Goal: Task Accomplishment & Management: Manage account settings

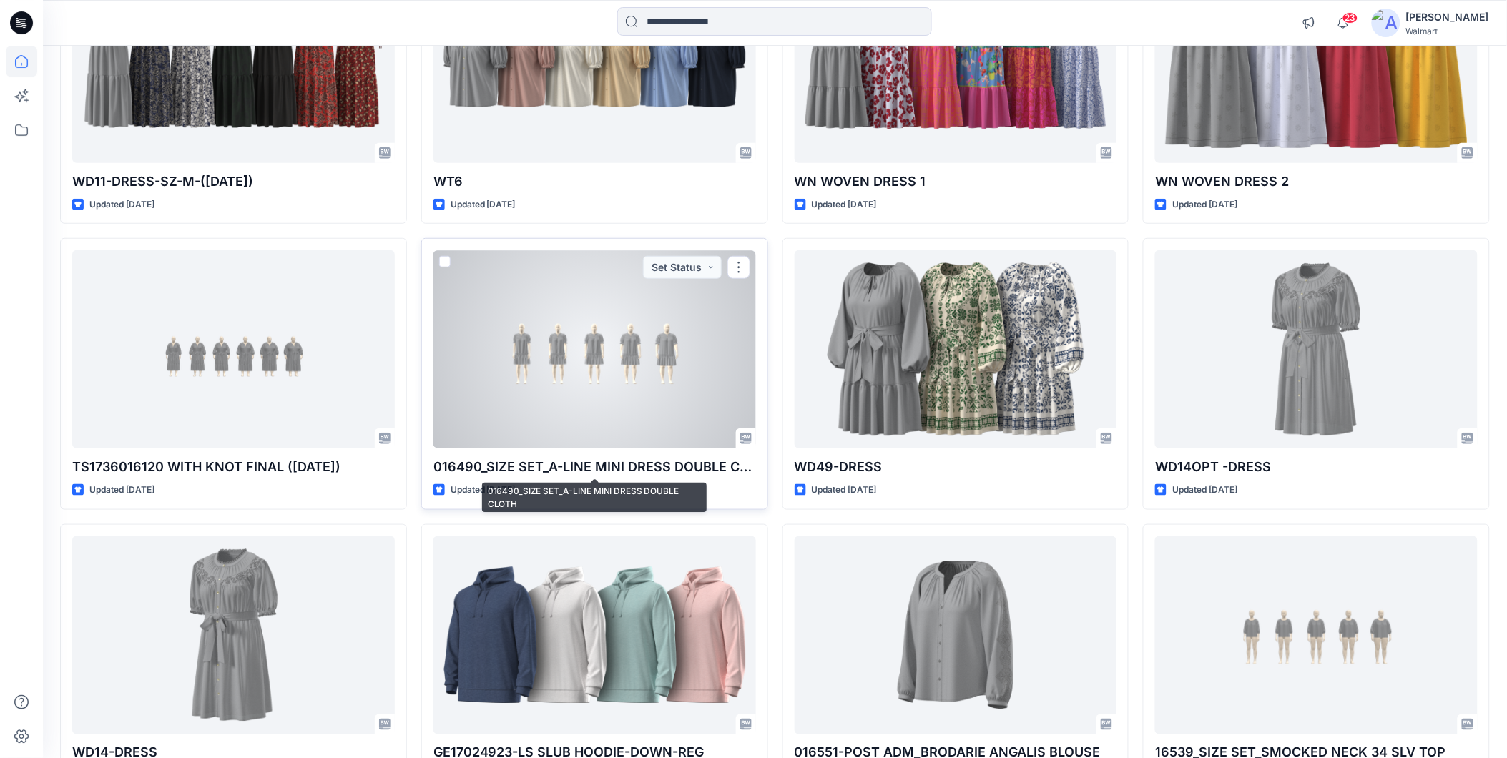
scroll to position [354, 0]
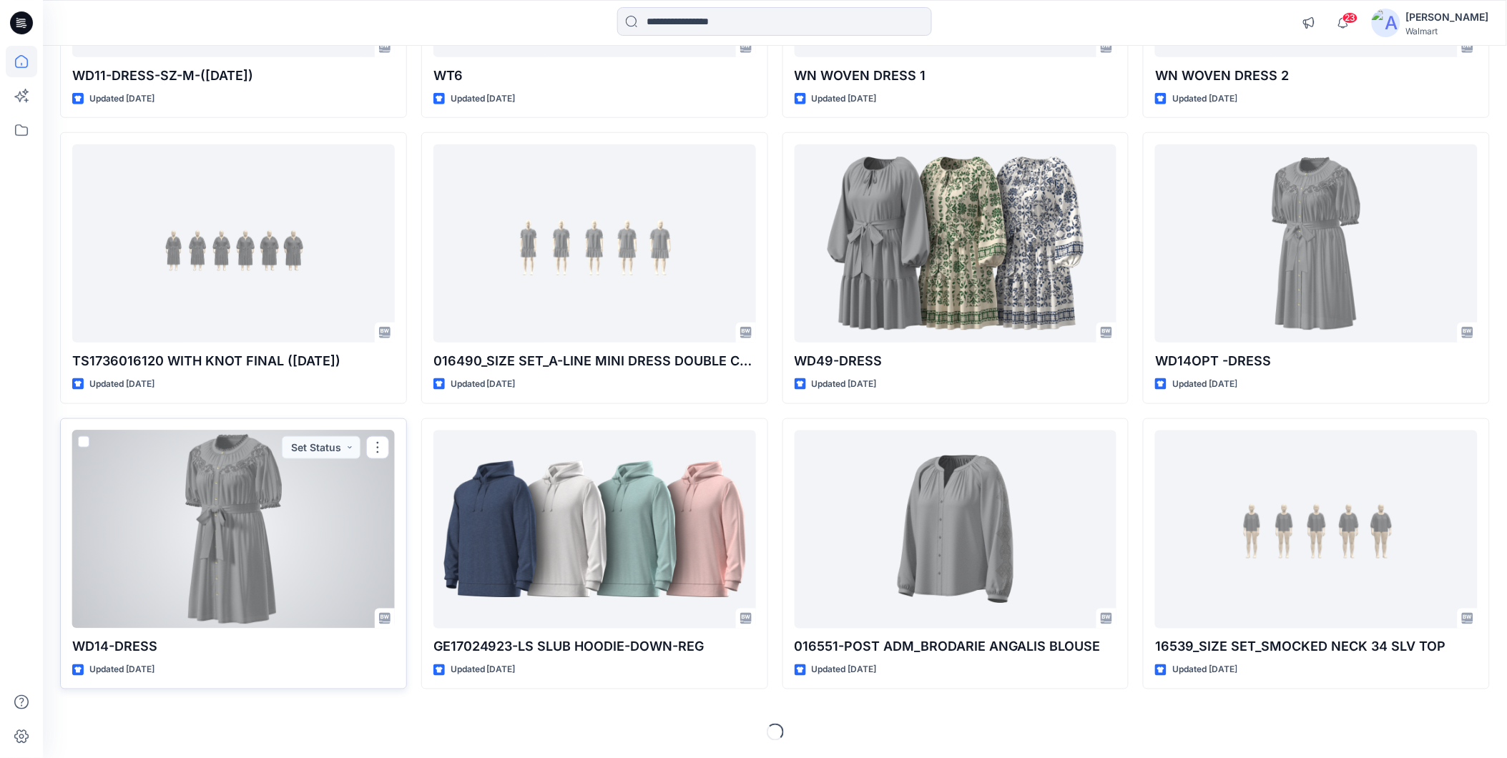
click at [330, 569] on div at bounding box center [233, 530] width 323 height 198
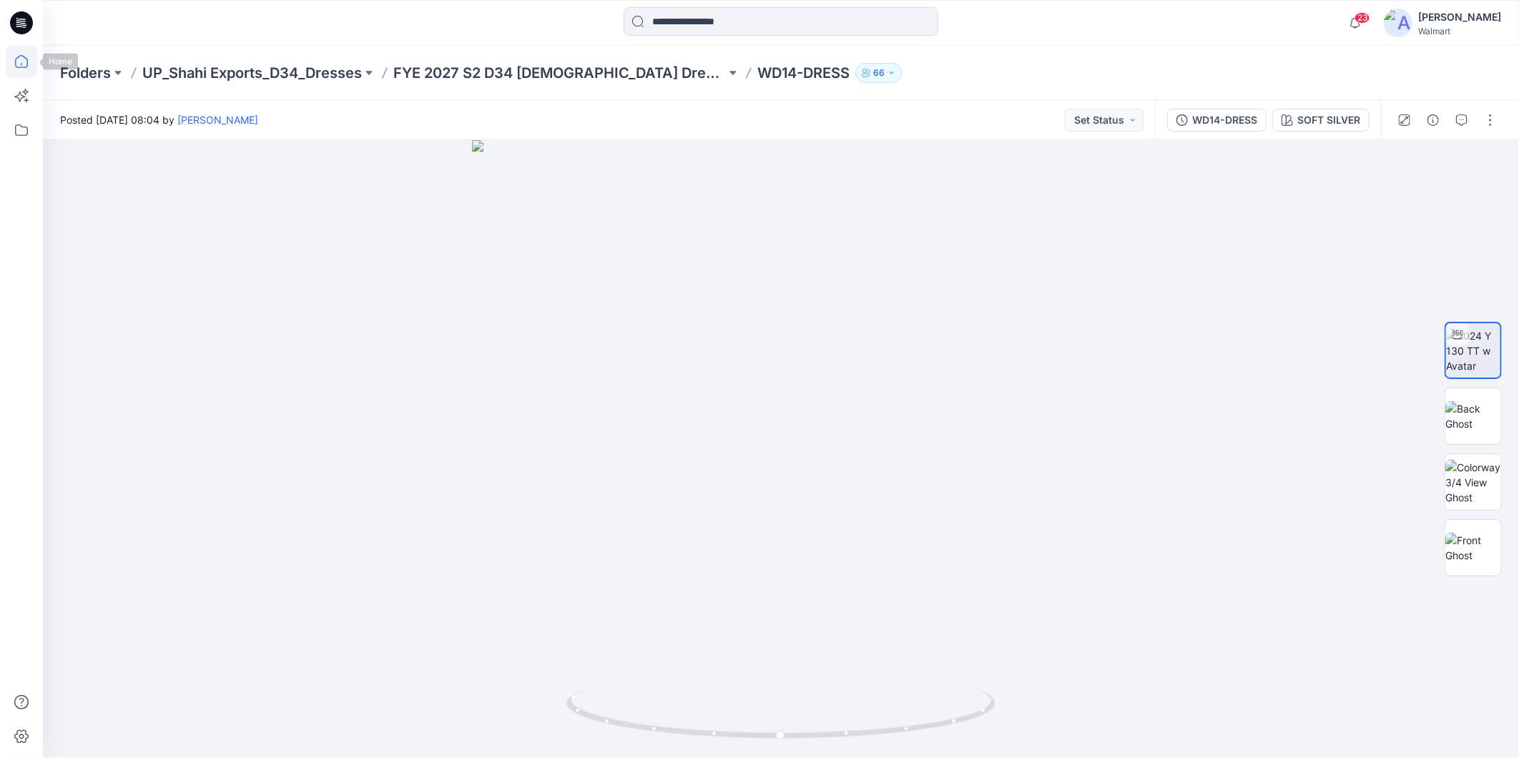
click at [22, 62] on icon at bounding box center [21, 61] width 31 height 31
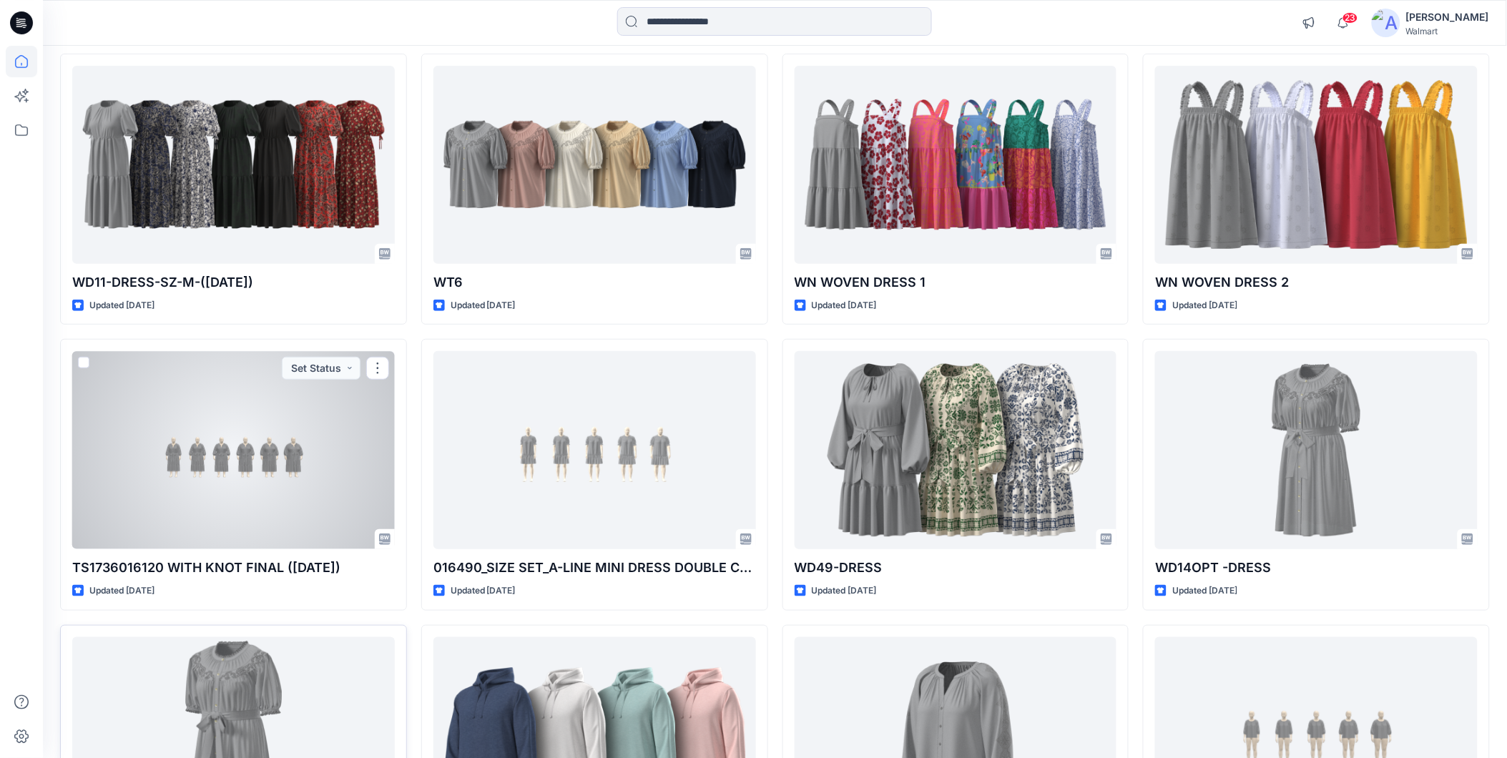
scroll to position [318, 0]
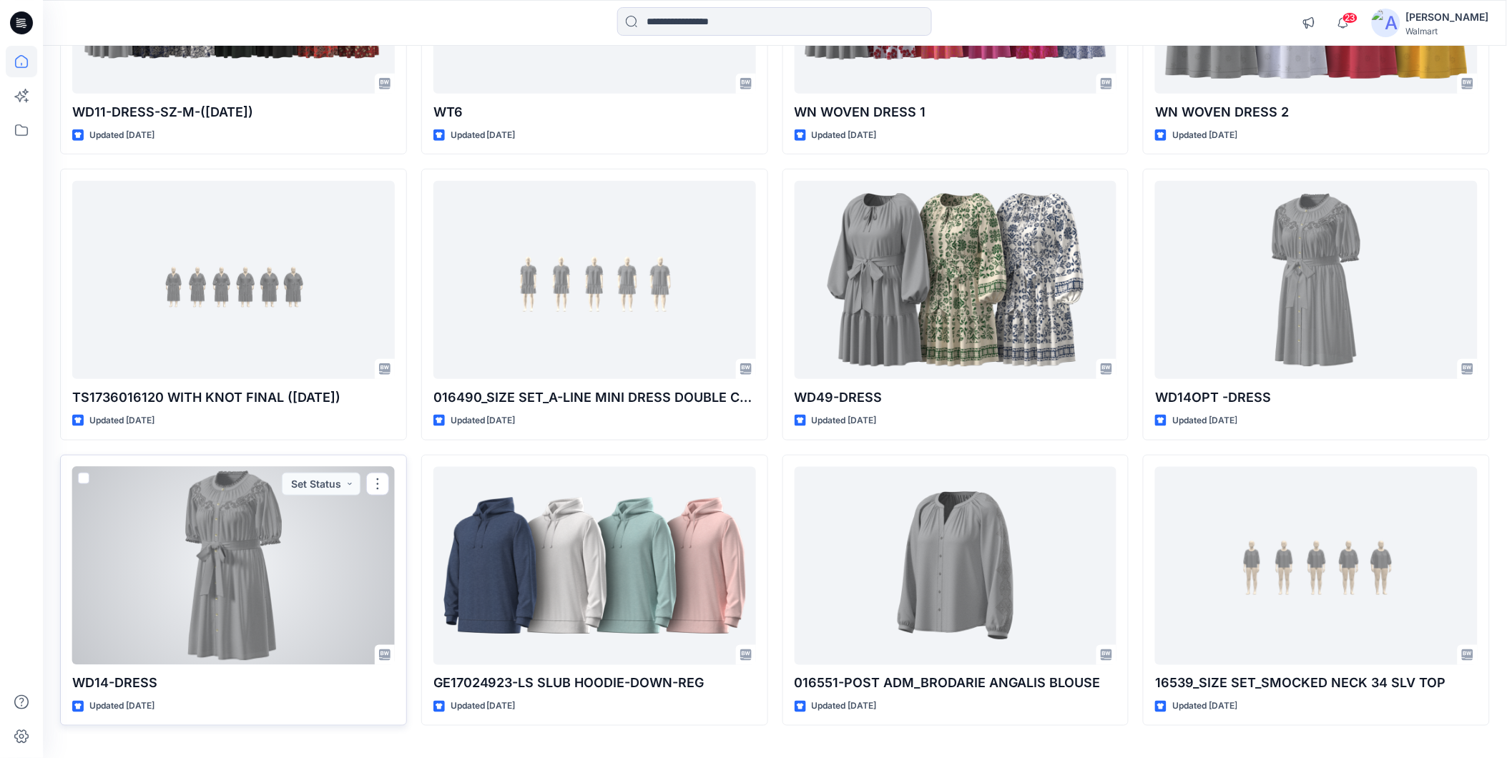
click at [168, 554] on div at bounding box center [233, 566] width 323 height 198
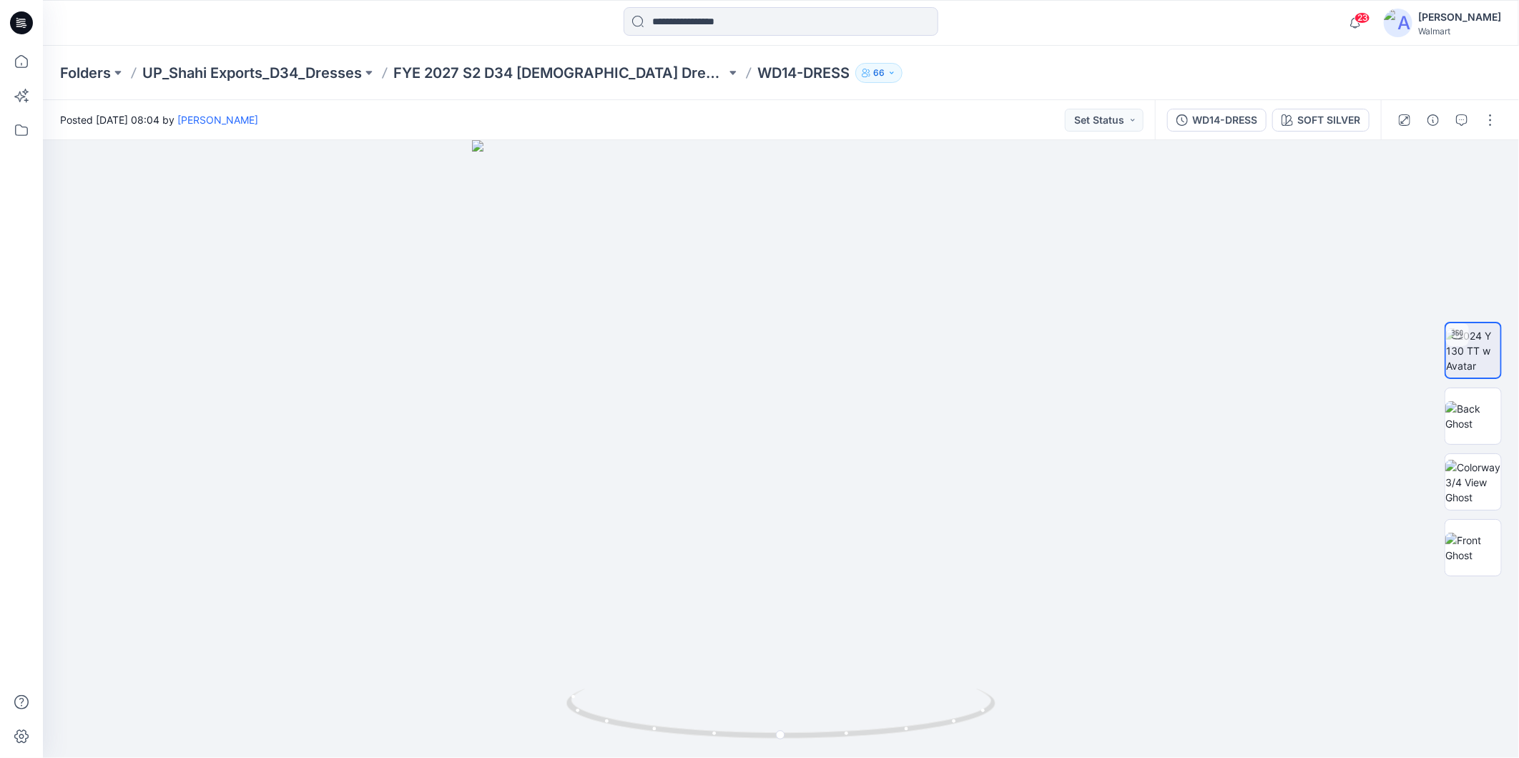
click at [1321, 129] on button "SOFT SILVER" at bounding box center [1321, 120] width 97 height 23
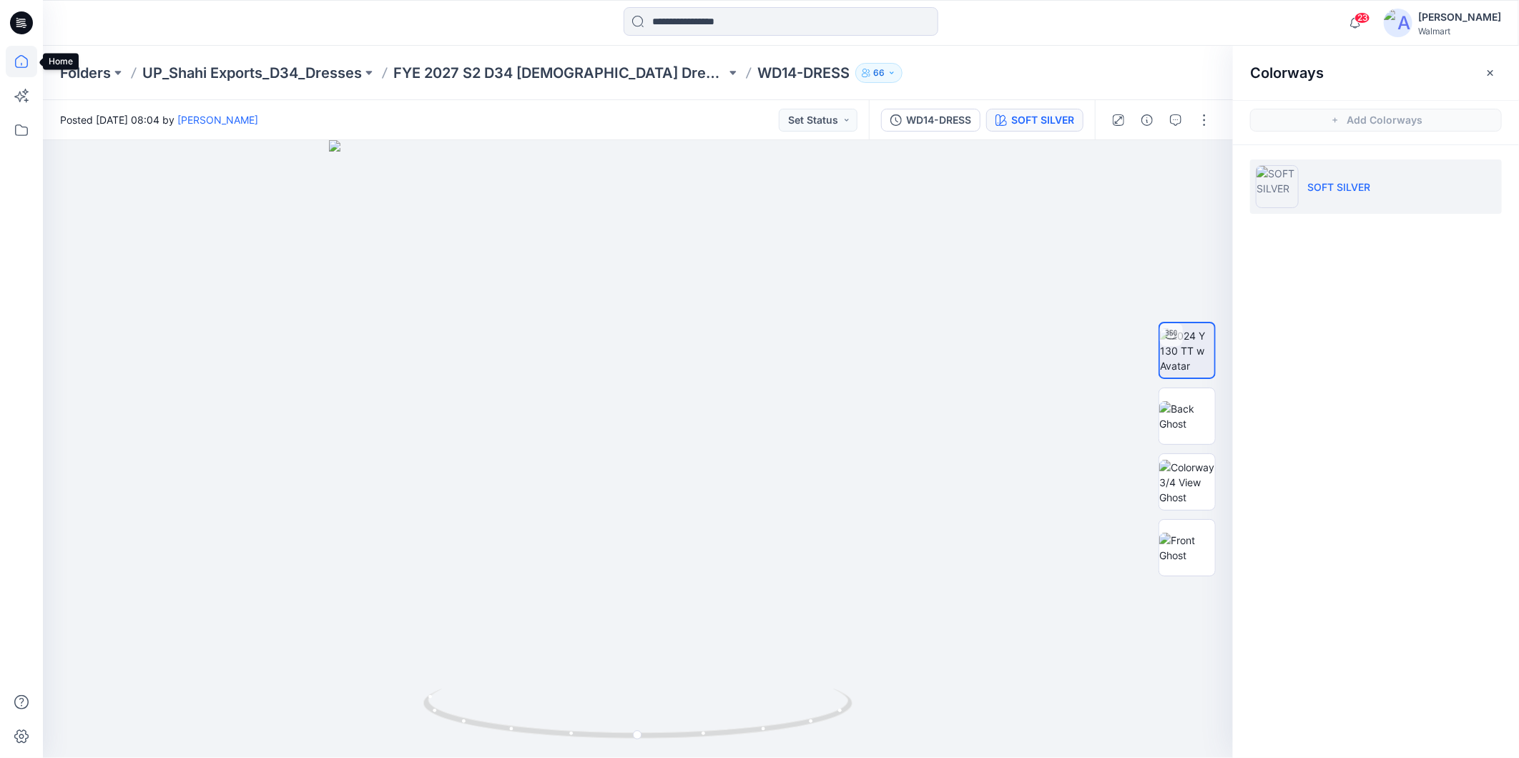
click at [18, 62] on icon at bounding box center [21, 61] width 31 height 31
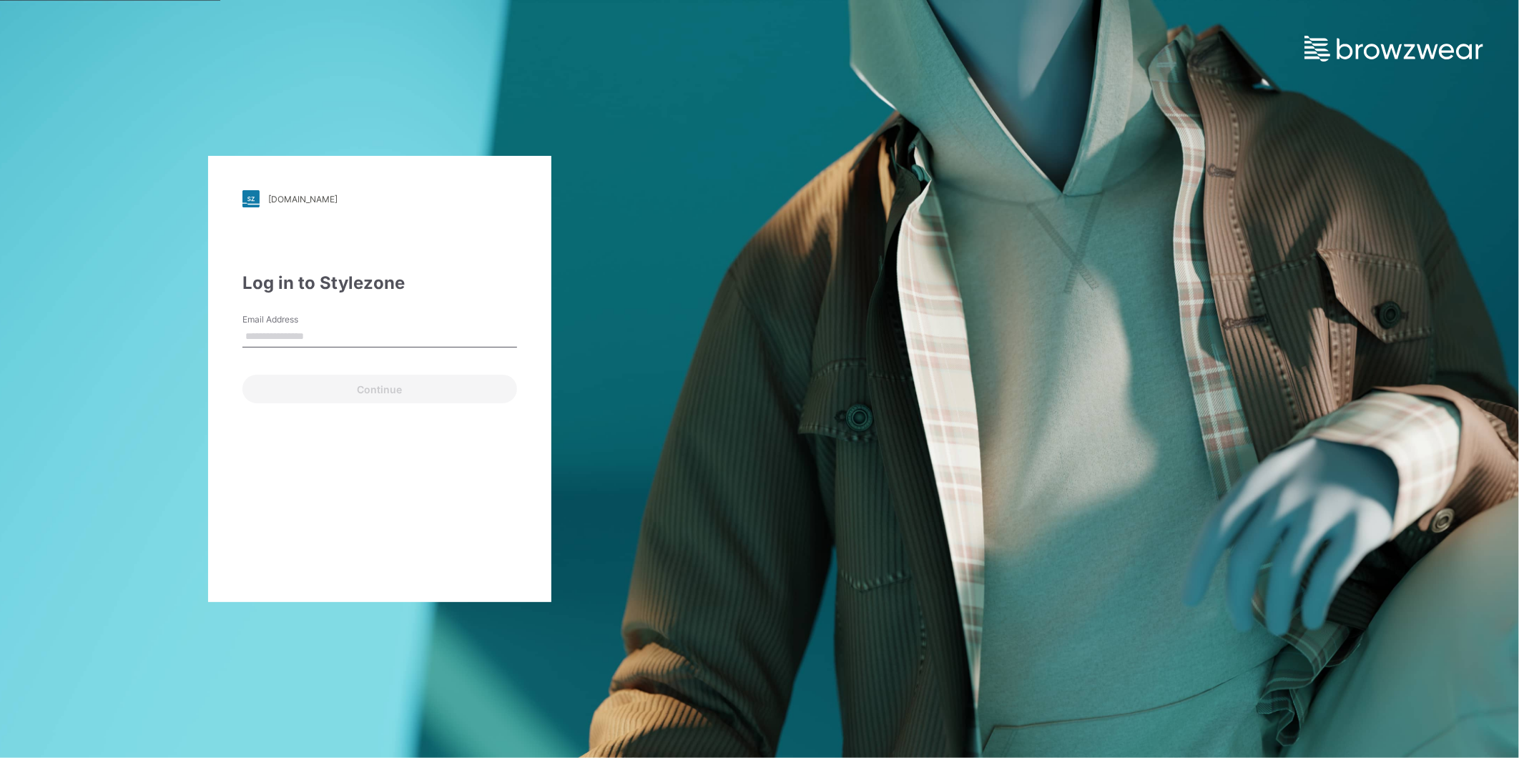
click at [259, 334] on input "Email Address" at bounding box center [380, 336] width 275 height 21
type input "**********"
click at [273, 386] on button "Continue" at bounding box center [380, 389] width 275 height 29
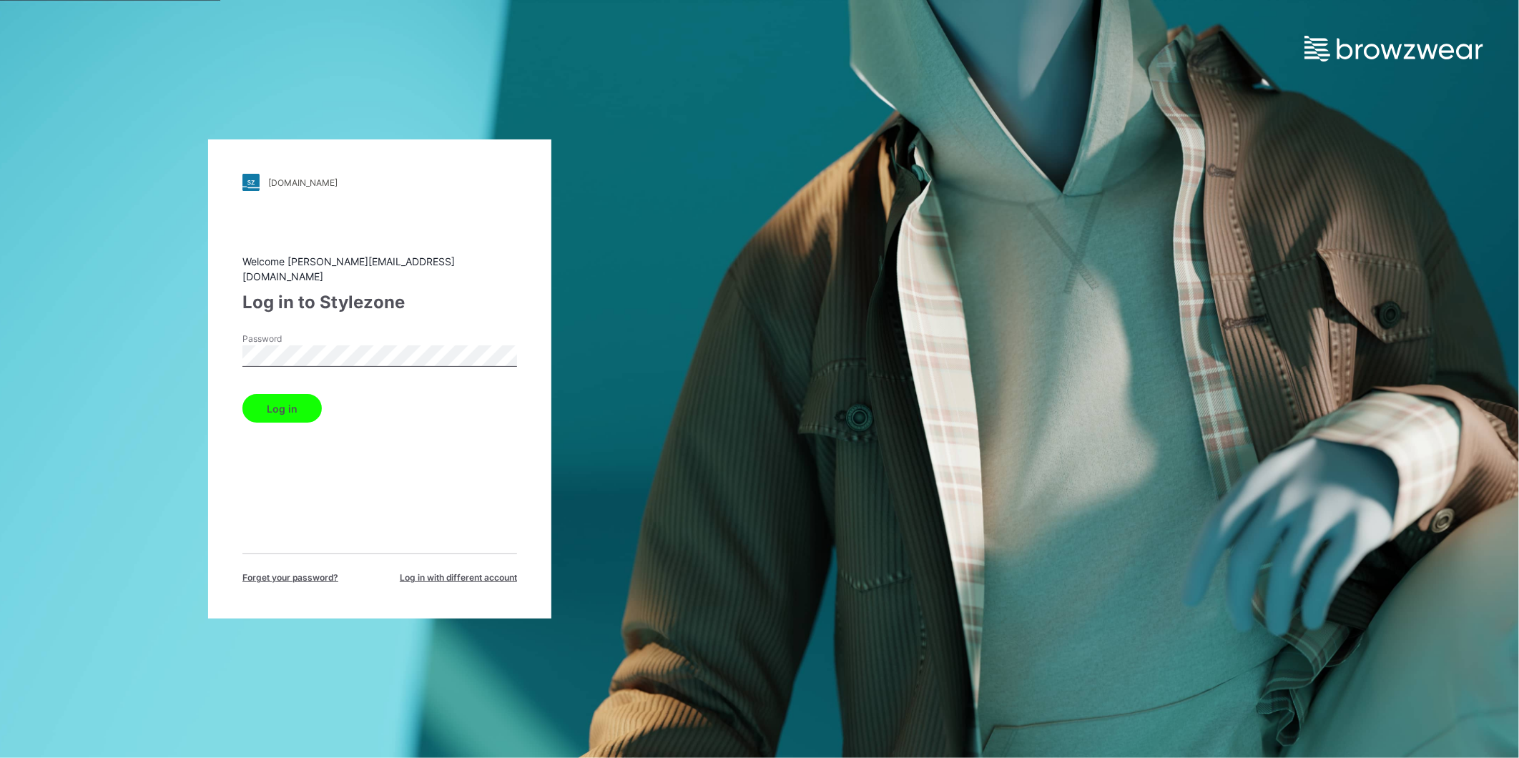
click at [283, 403] on button "Log in" at bounding box center [282, 408] width 79 height 29
